Goal: Check status: Check status

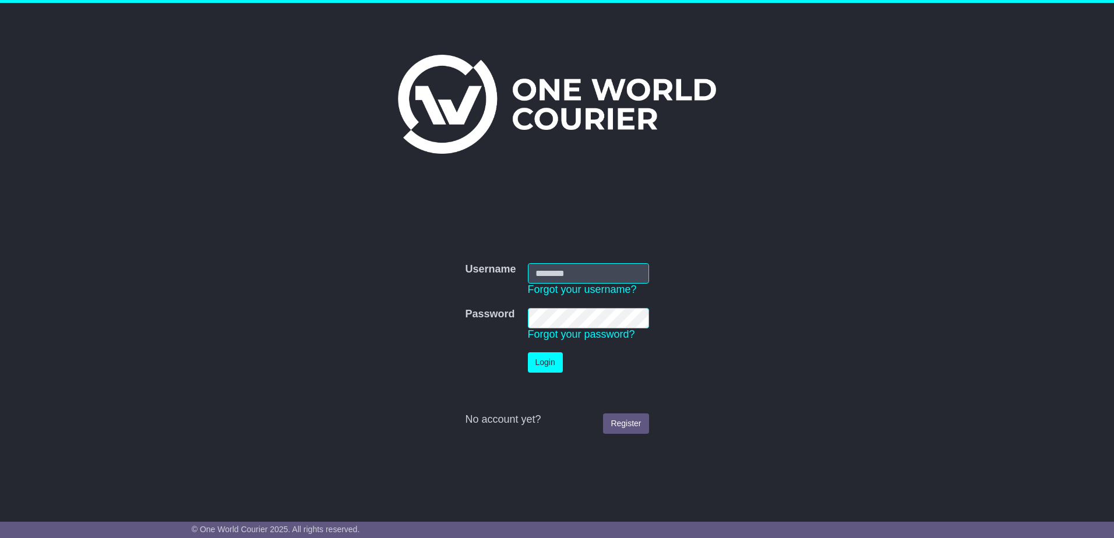
type input "**********"
click at [539, 371] on button "Login" at bounding box center [545, 362] width 35 height 20
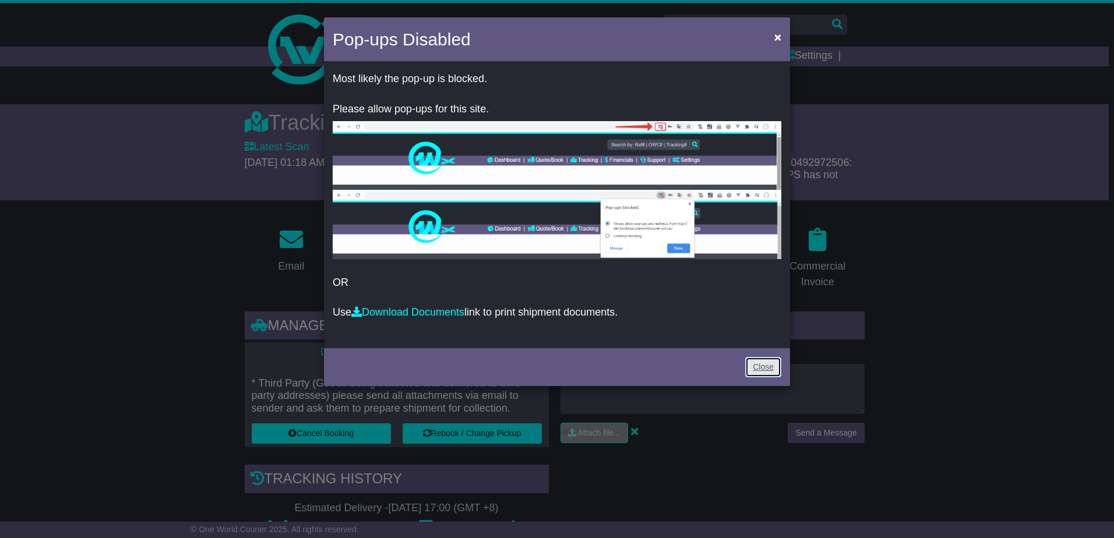
click at [758, 371] on link "Close" at bounding box center [763, 367] width 36 height 20
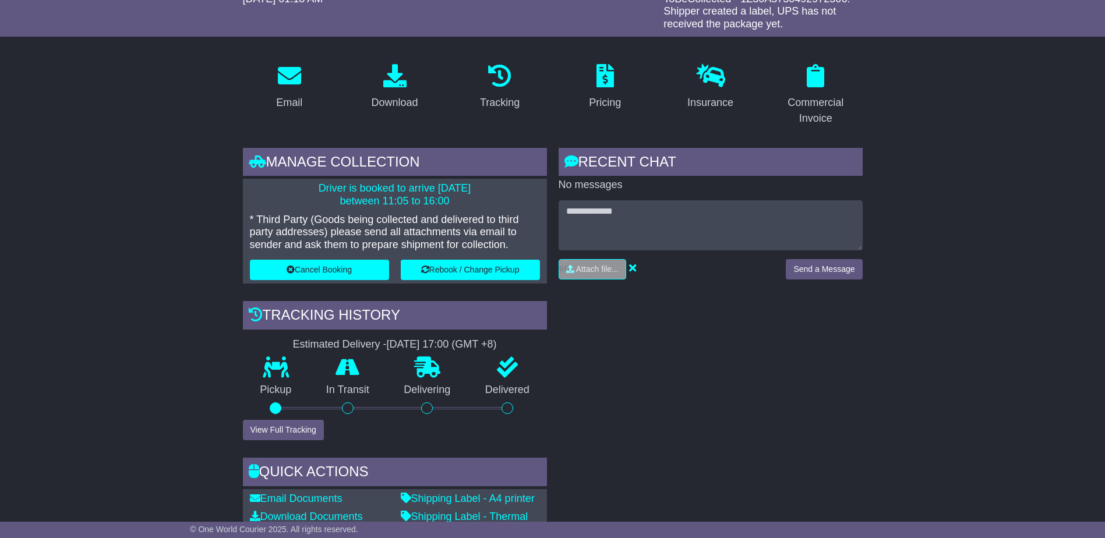
scroll to position [175, 0]
